Goal: Check status: Check status

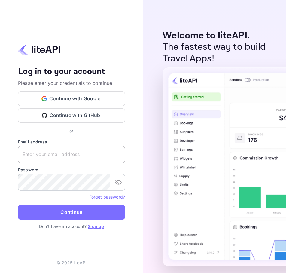
paste input "services@withjoy.com"
click at [55, 156] on input "text" at bounding box center [71, 154] width 107 height 17
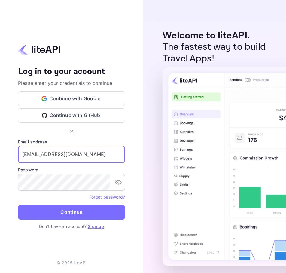
type input "services@withjoy.com"
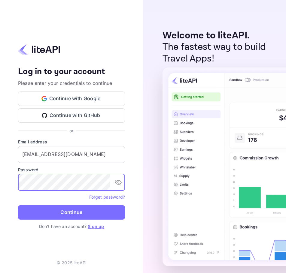
drag, startPoint x: 82, startPoint y: 209, endPoint x: 85, endPoint y: 208, distance: 3.1
click at [82, 209] on button "Continue" at bounding box center [71, 212] width 107 height 14
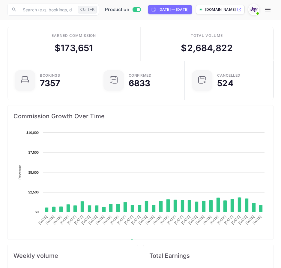
scroll to position [93, 126]
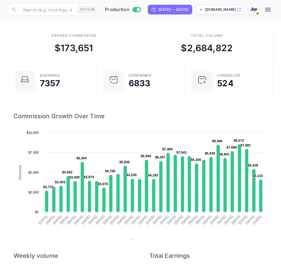
click at [271, 10] on icon "button" at bounding box center [267, 10] width 5 height 4
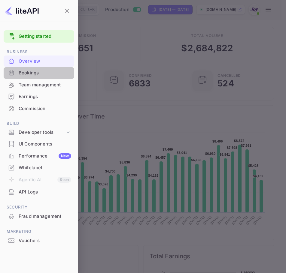
click at [28, 70] on div "Bookings" at bounding box center [45, 73] width 52 height 7
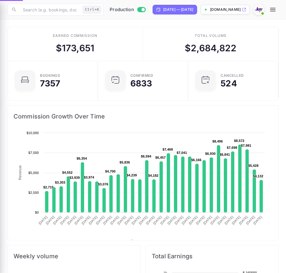
scroll to position [5, 5]
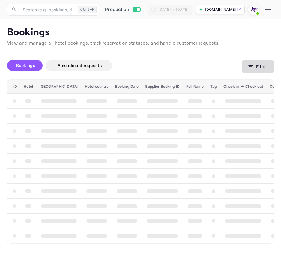
click at [244, 66] on button "Filter" at bounding box center [258, 67] width 32 height 12
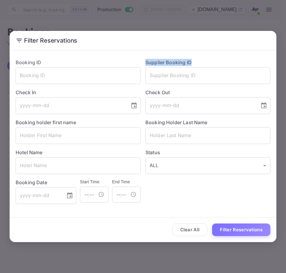
click at [244, 66] on div "Supplier Booking ID ​" at bounding box center [205, 69] width 130 height 30
click at [184, 235] on button "Clear All" at bounding box center [189, 229] width 35 height 13
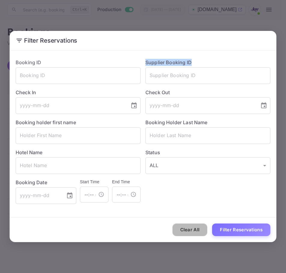
click at [184, 235] on button "Clear All" at bounding box center [189, 229] width 35 height 13
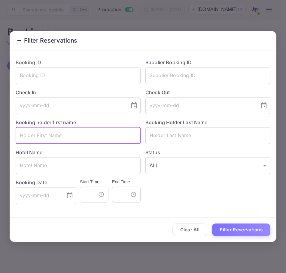
click at [35, 130] on input "text" at bounding box center [78, 135] width 125 height 17
paste input "Robert"
type input "Robert"
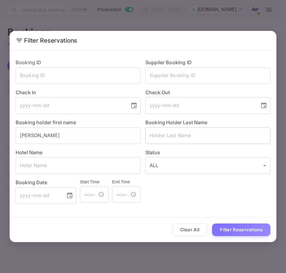
click at [162, 127] on input "text" at bounding box center [207, 135] width 125 height 17
paste input "Coulter"
click at [221, 220] on div "Clear All Filter Reservations" at bounding box center [143, 229] width 266 height 25
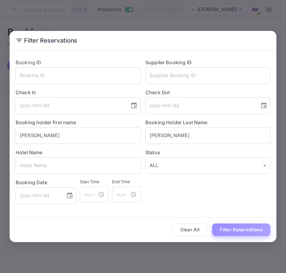
click at [223, 225] on button "Filter Reservations" at bounding box center [241, 229] width 58 height 13
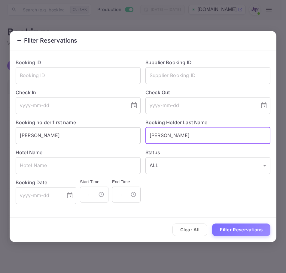
paste input "t"
drag, startPoint x: 175, startPoint y: 142, endPoint x: 112, endPoint y: 129, distance: 63.7
click at [112, 129] on div "Booking ID ​ Supplier Booking ID ​ Check In ​ Check Out ​ Booking holder first …" at bounding box center [140, 129] width 259 height 150
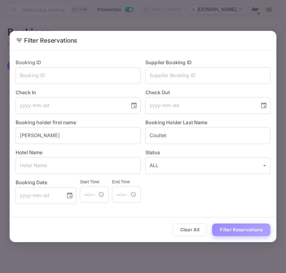
click at [240, 230] on button "Filter Reservations" at bounding box center [241, 229] width 58 height 13
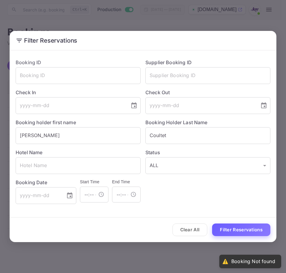
click at [224, 233] on button "Filter Reservations" at bounding box center [241, 229] width 58 height 13
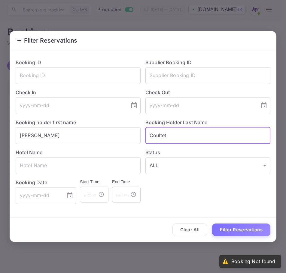
click at [174, 128] on input "Coultet" at bounding box center [207, 135] width 125 height 17
type input "Coulter"
click at [108, 140] on input "Robert" at bounding box center [78, 135] width 125 height 17
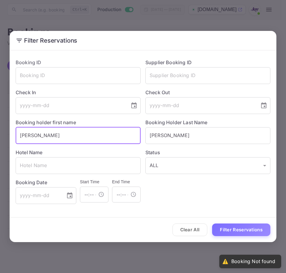
click at [108, 140] on input "Robert" at bounding box center [78, 135] width 125 height 17
type input "Bob"
click at [243, 229] on button "Filter Reservations" at bounding box center [241, 229] width 58 height 13
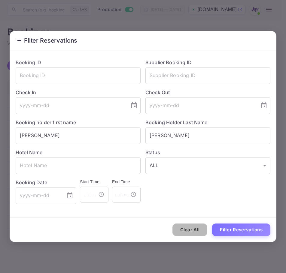
click at [199, 233] on button "Clear All" at bounding box center [189, 229] width 35 height 13
drag, startPoint x: 199, startPoint y: 233, endPoint x: 65, endPoint y: 10, distance: 260.4
click at [199, 233] on button "Clear All" at bounding box center [189, 229] width 35 height 13
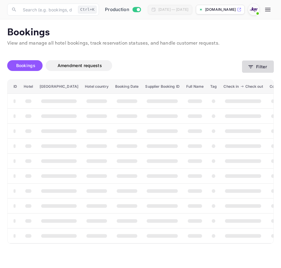
click at [260, 69] on button "Filter" at bounding box center [258, 67] width 32 height 12
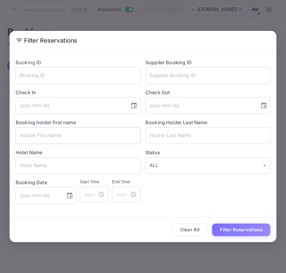
click at [54, 137] on input "text" at bounding box center [78, 135] width 125 height 17
click at [46, 164] on input "text" at bounding box center [78, 165] width 125 height 17
paste input "94037445"
type input "94037445"
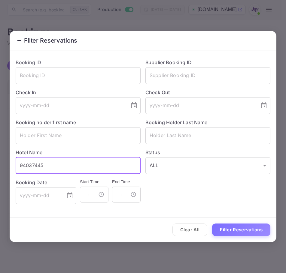
click at [75, 166] on input "94037445" at bounding box center [78, 165] width 125 height 17
click at [238, 78] on input "text" at bounding box center [207, 75] width 125 height 17
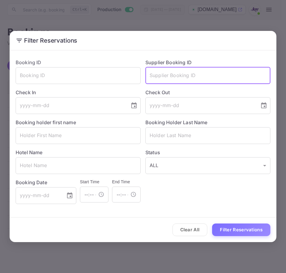
paste input "94037445"
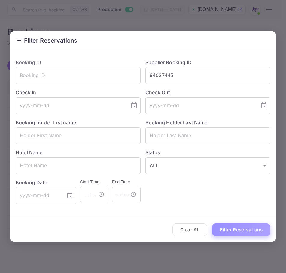
click at [264, 228] on button "Filter Reservations" at bounding box center [241, 229] width 58 height 13
click at [226, 89] on label "Check Out" at bounding box center [207, 92] width 125 height 7
click at [223, 82] on input "94037445" at bounding box center [207, 75] width 125 height 17
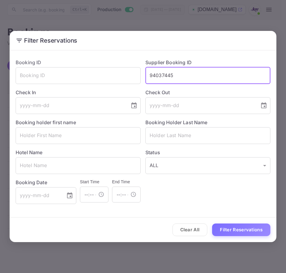
click at [223, 82] on input "94037445" at bounding box center [207, 75] width 125 height 17
click at [186, 78] on input "94037445" at bounding box center [207, 75] width 125 height 17
paste input "R5754995489"
type input "R5754995489"
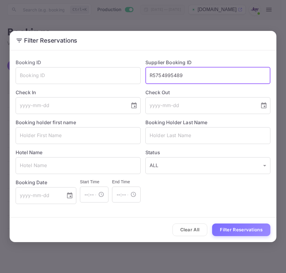
click at [186, 80] on input "R5754995489" at bounding box center [207, 75] width 125 height 17
click at [198, 229] on button "Clear All" at bounding box center [189, 229] width 35 height 13
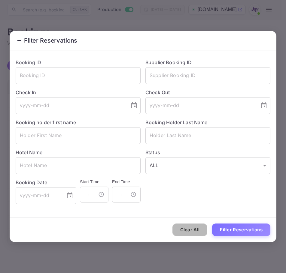
click at [198, 229] on button "Clear All" at bounding box center [189, 229] width 35 height 13
click at [104, 70] on input "text" at bounding box center [78, 75] width 125 height 17
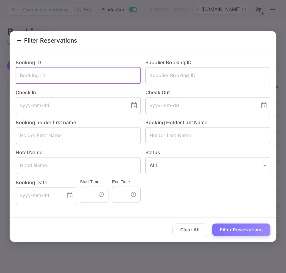
paste input "94037445"
type input "94037445"
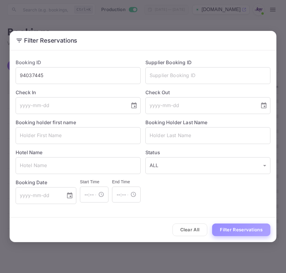
click at [232, 234] on button "Filter Reservations" at bounding box center [241, 229] width 58 height 13
click at [97, 77] on input "94037445" at bounding box center [78, 75] width 125 height 17
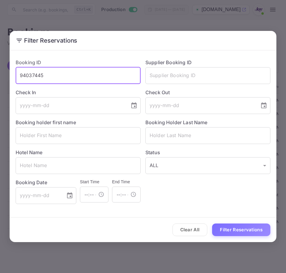
click at [97, 77] on input "94037445" at bounding box center [78, 75] width 125 height 17
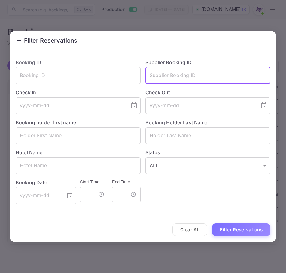
click at [218, 81] on input "text" at bounding box center [207, 75] width 125 height 17
paste input "R5754995489"
click at [153, 77] on input "R5754995489" at bounding box center [207, 75] width 125 height 17
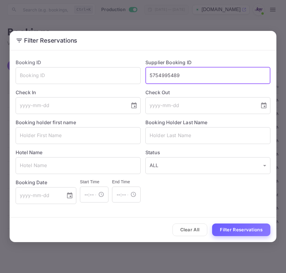
type input "5754995489"
click at [259, 232] on button "Filter Reservations" at bounding box center [241, 229] width 58 height 13
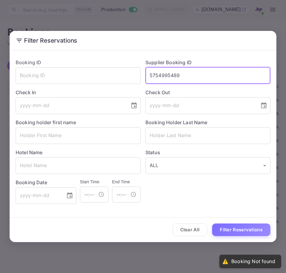
click at [205, 77] on input "5754995489" at bounding box center [207, 75] width 125 height 17
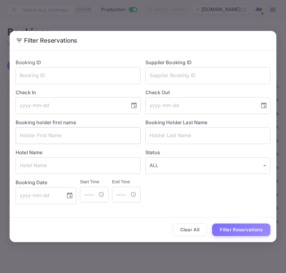
click at [98, 141] on input "text" at bounding box center [78, 135] width 125 height 17
paste input "[PERSON_NAME]"
type input "[PERSON_NAME]"
click at [171, 137] on input "text" at bounding box center [207, 135] width 125 height 17
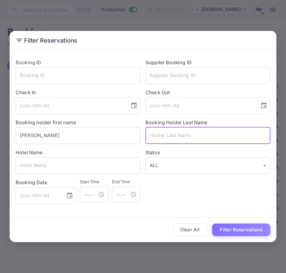
paste input "[PERSON_NAME]"
type input "[PERSON_NAME]"
click at [96, 136] on input "[PERSON_NAME]" at bounding box center [78, 135] width 125 height 17
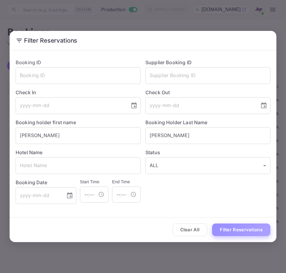
click at [241, 224] on button "Filter Reservations" at bounding box center [241, 229] width 58 height 13
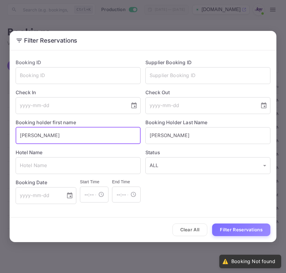
drag, startPoint x: 46, startPoint y: 138, endPoint x: -7, endPoint y: 133, distance: 53.0
click at [0, 133] on html "Now you can check your travel website directly from the link. Check your websit…" at bounding box center [143, 136] width 286 height 273
paste input "[PERSON_NAME]"
type input "[PERSON_NAME]"
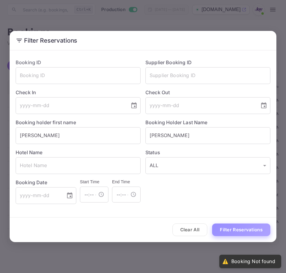
click at [255, 229] on button "Filter Reservations" at bounding box center [241, 229] width 58 height 13
